Goal: Find specific page/section: Find specific page/section

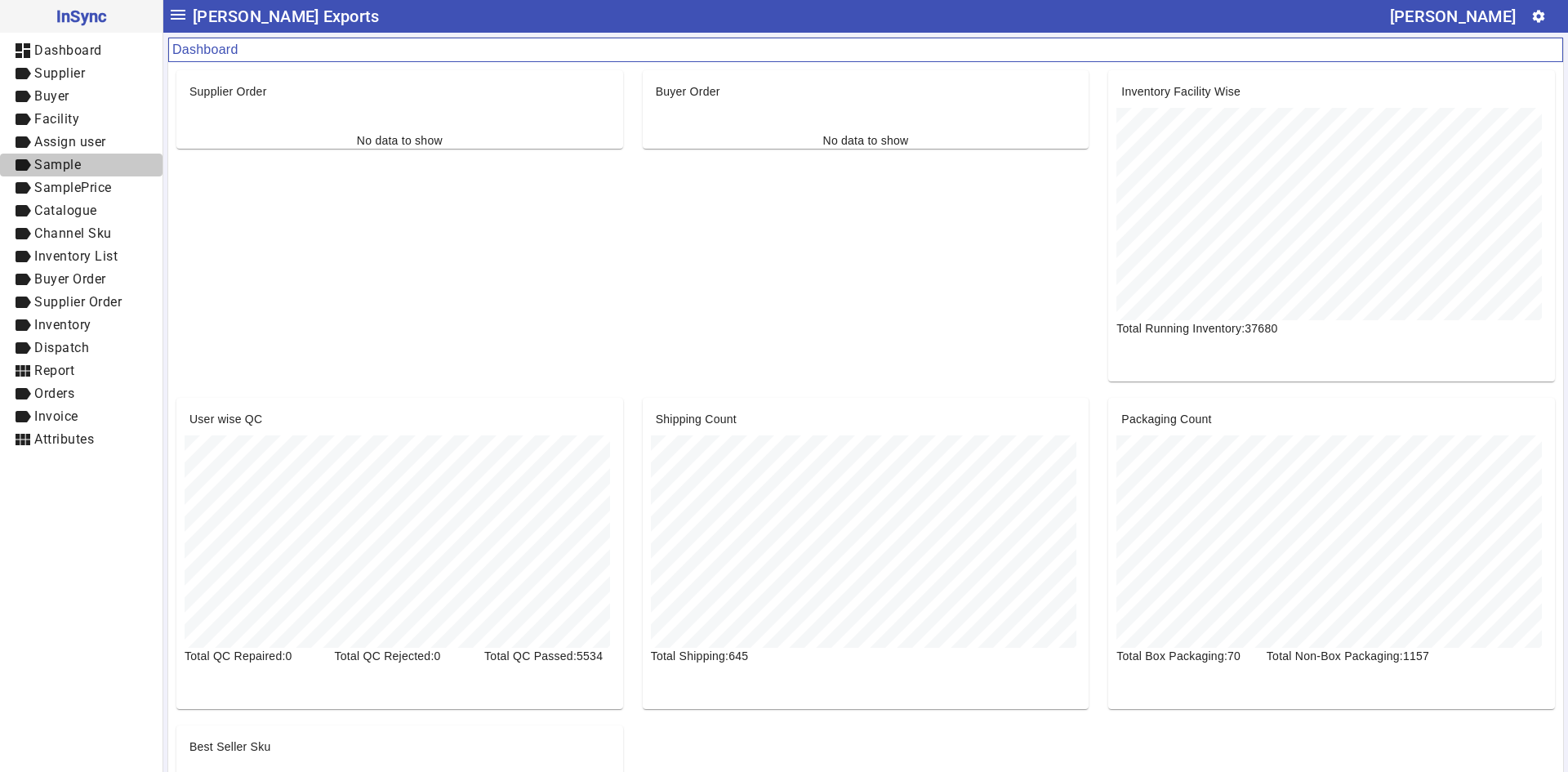
click at [87, 175] on span "label Sample" at bounding box center [81, 166] width 136 height 21
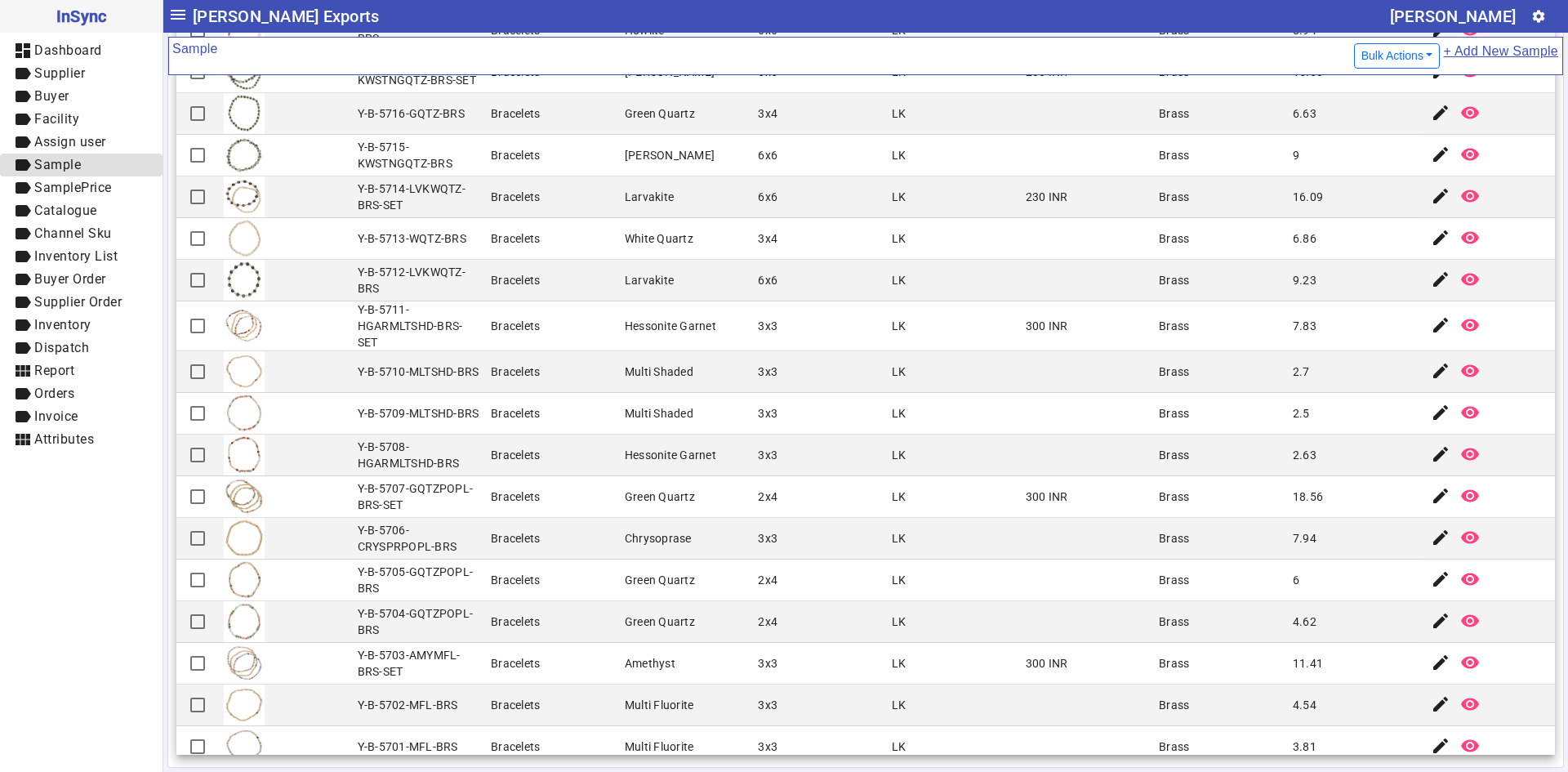
scroll to position [1409, 0]
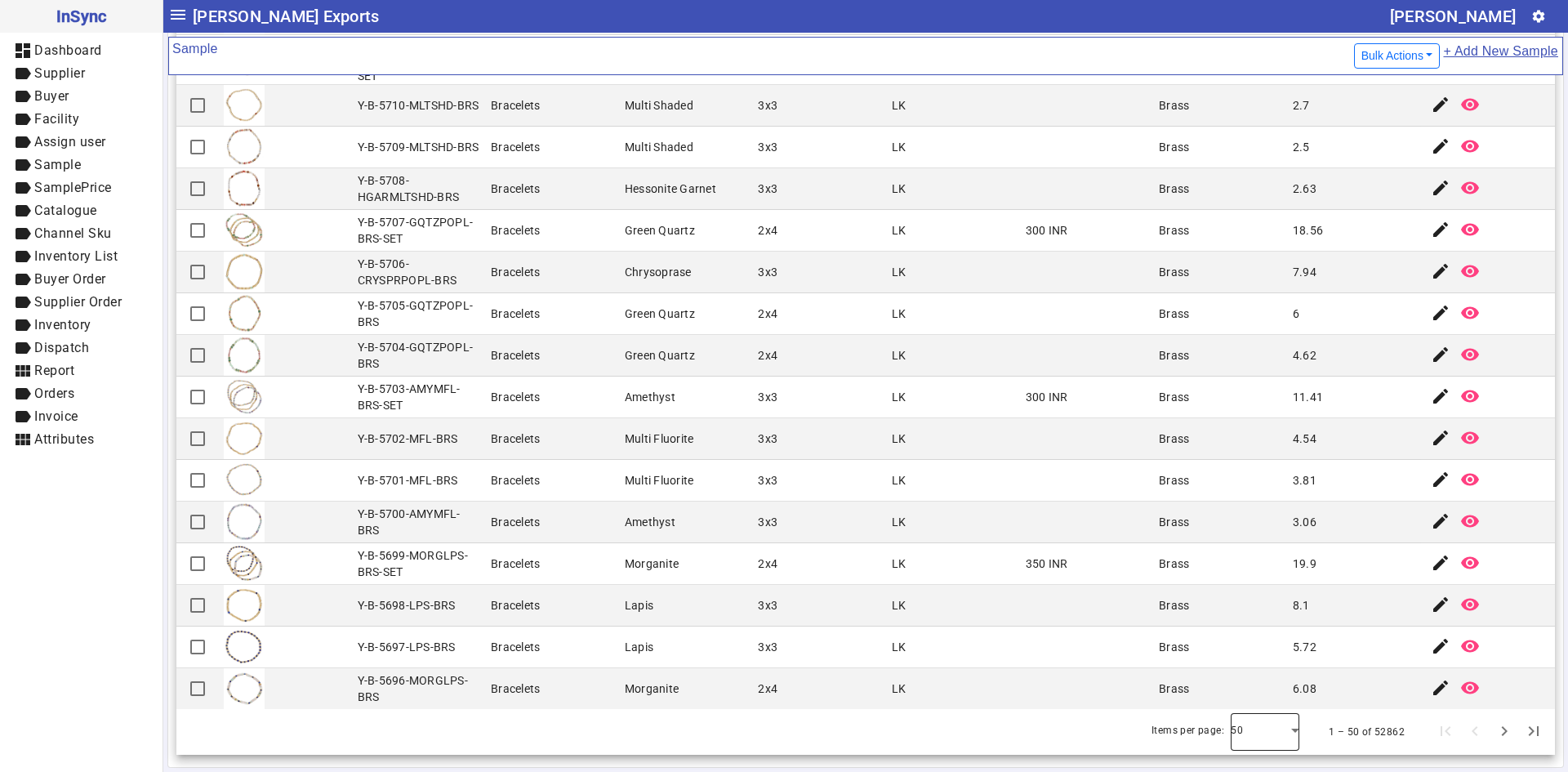
click at [1270, 732] on div at bounding box center [1264, 731] width 68 height 39
click at [1259, 700] on mat-option "100" at bounding box center [1241, 686] width 68 height 39
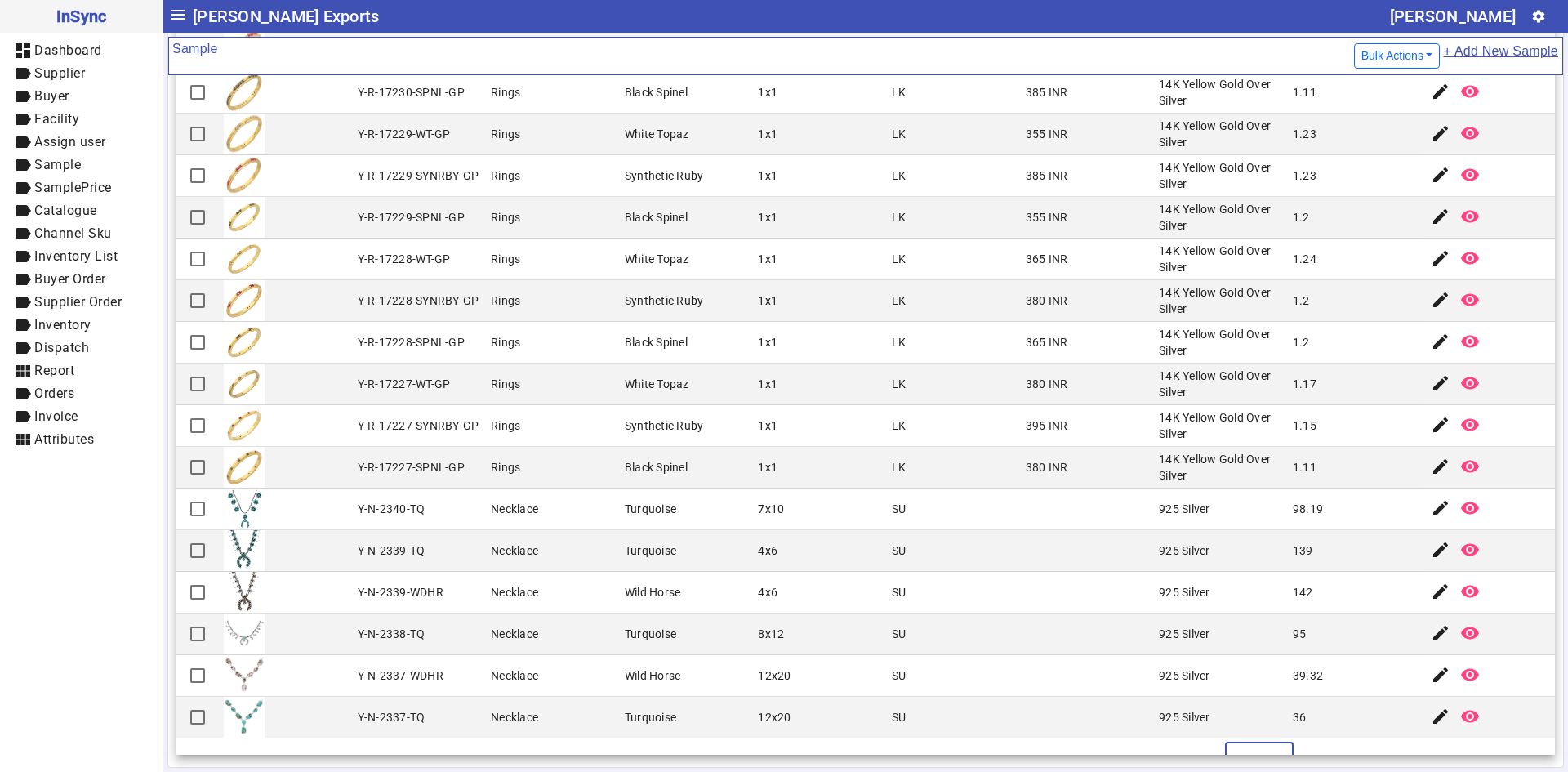
scroll to position [3526, 0]
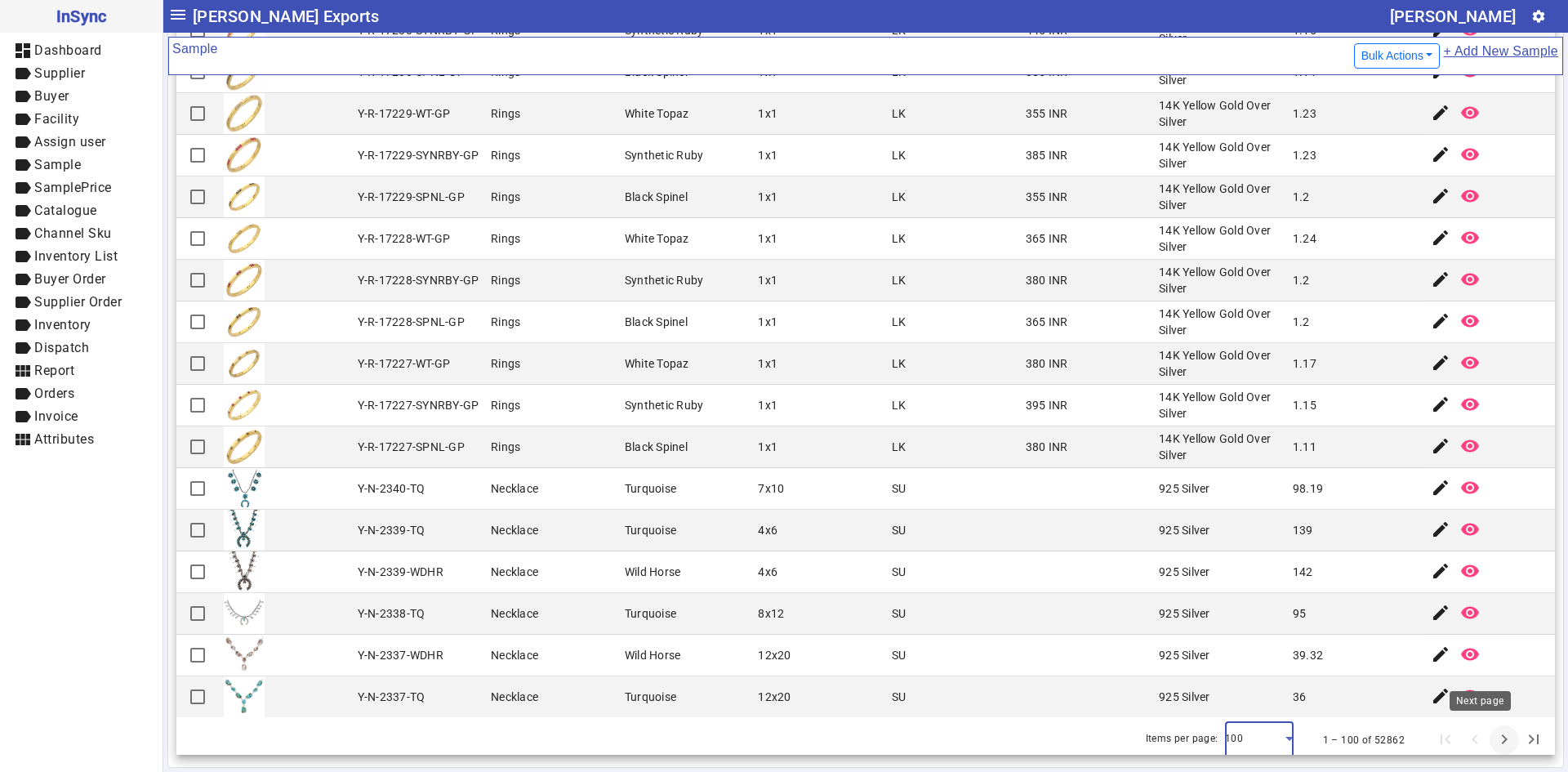
click at [1485, 739] on span "Next page" at bounding box center [1504, 740] width 39 height 39
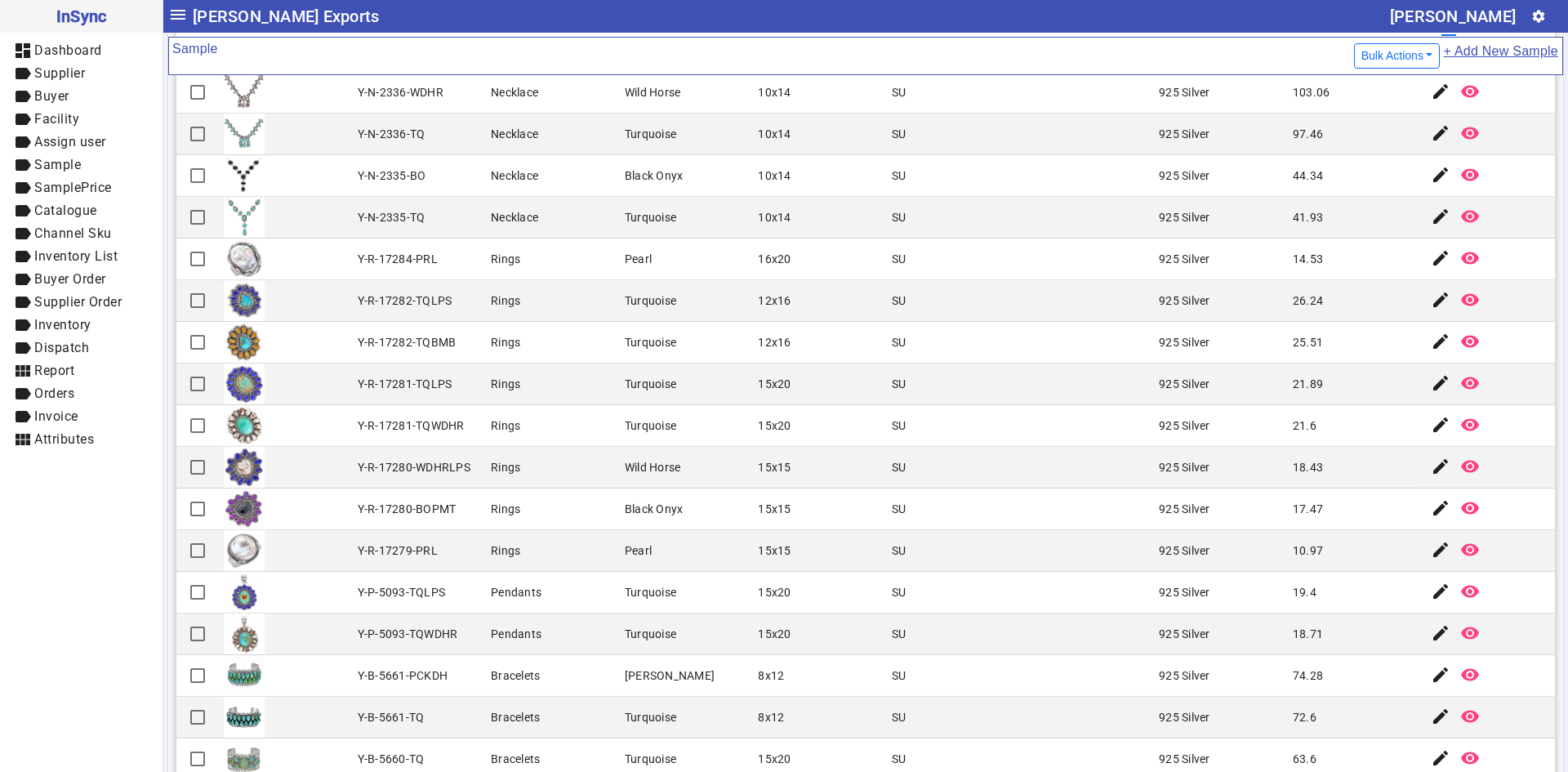
scroll to position [171, 0]
